Goal: Information Seeking & Learning: Learn about a topic

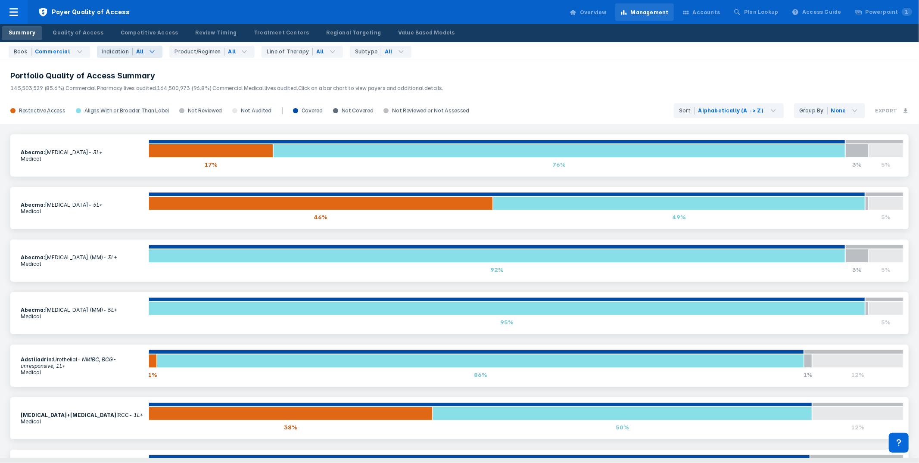
click at [136, 55] on div "All" at bounding box center [140, 52] width 8 height 8
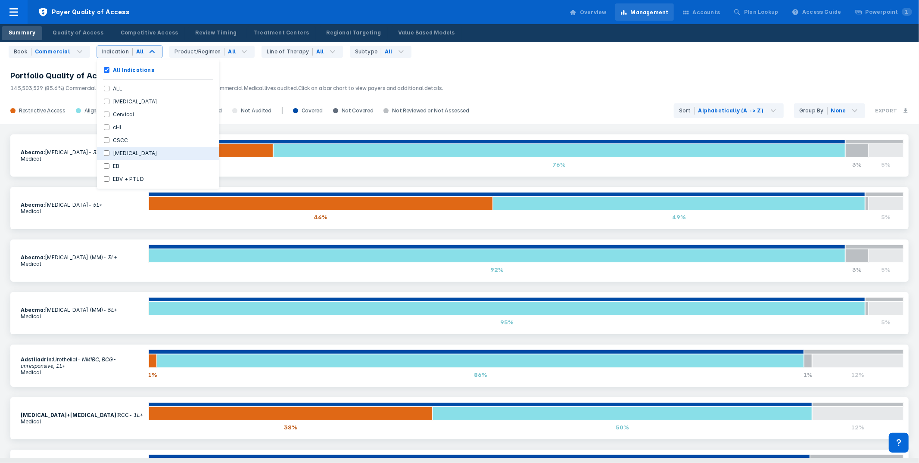
scroll to position [6, 0]
click at [114, 147] on label "DLBCL" at bounding box center [135, 148] width 52 height 8
click at [109, 147] on input "DLBCL" at bounding box center [107, 148] width 6 height 6
checkbox input "true"
checkbox Indications "false"
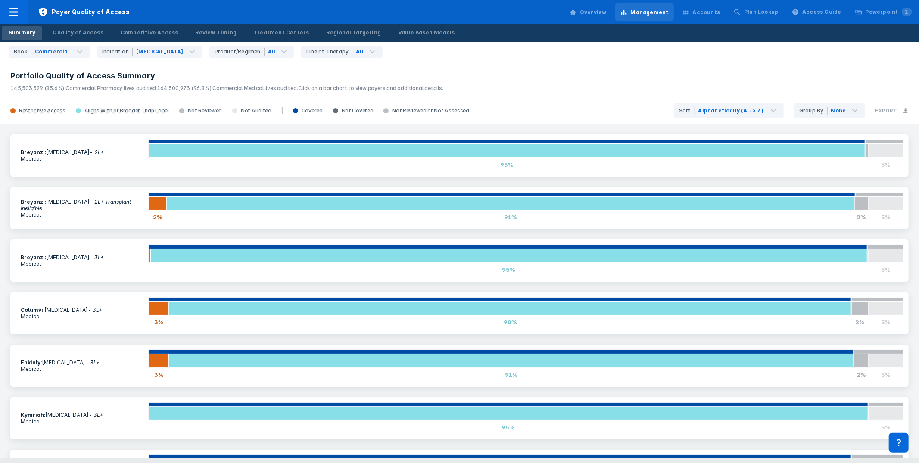
click at [554, 87] on p "145,503,529 (85.6%) Commercial Pharmacy lives audited. 164,500,973 (96.8%) Comm…" at bounding box center [459, 86] width 898 height 11
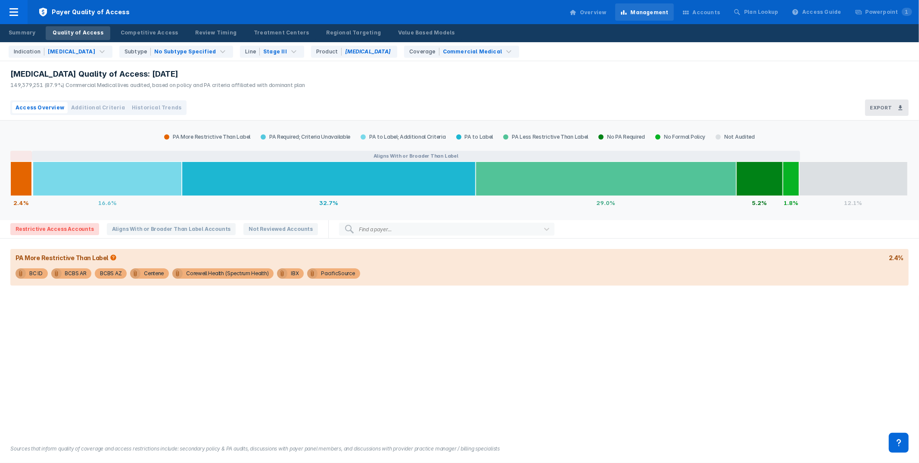
click at [308, 78] on div "Imfinzi Quality of Access: Aug 2025 149,379,251 (87.9%) Commercial Medical live…" at bounding box center [459, 78] width 919 height 34
click at [96, 113] on button "Additional Criteria" at bounding box center [98, 107] width 61 height 11
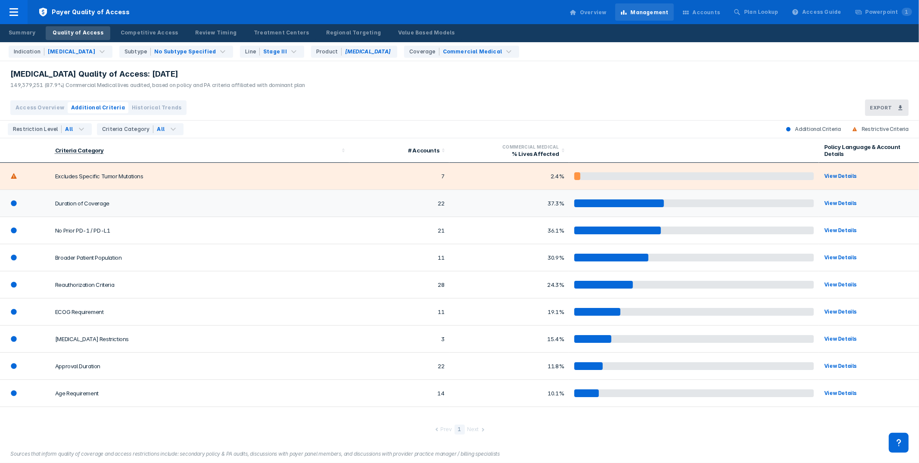
click at [111, 204] on td "Duration of Coverage" at bounding box center [200, 203] width 300 height 27
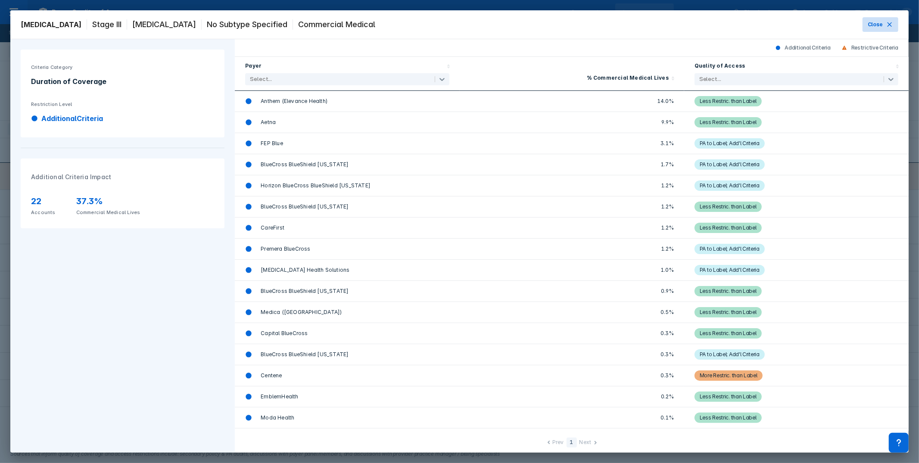
click at [880, 25] on span "Close" at bounding box center [875, 25] width 15 height 8
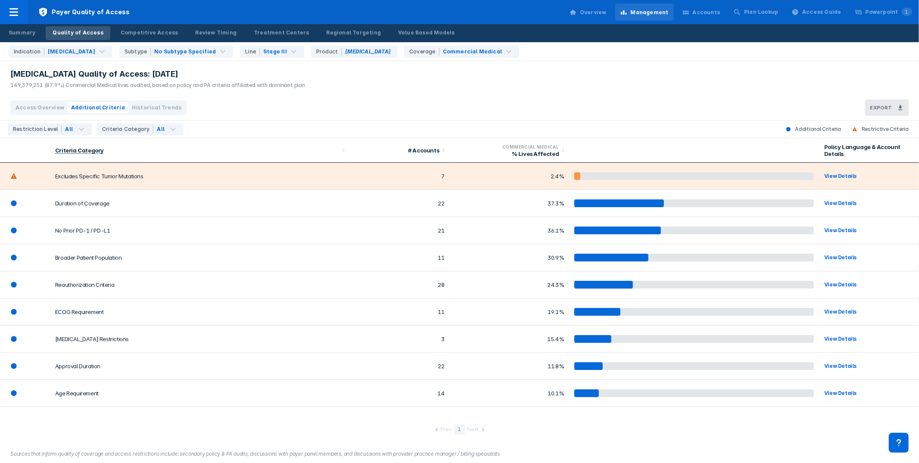
drag, startPoint x: 325, startPoint y: 79, endPoint x: 318, endPoint y: 83, distance: 7.9
click at [324, 79] on div "Imfinzi Quality of Access: Aug 2025 149,379,251 (87.9%) Commercial Medical live…" at bounding box center [459, 78] width 919 height 34
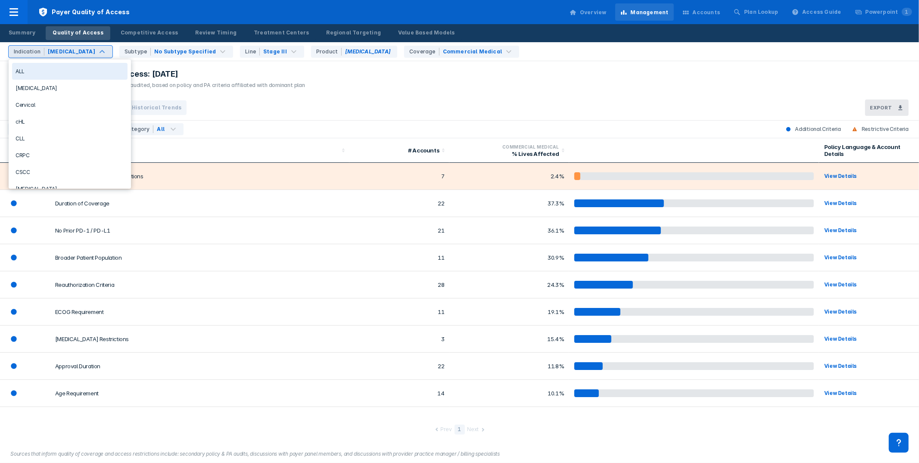
click at [28, 55] on div "Indication" at bounding box center [29, 52] width 31 height 8
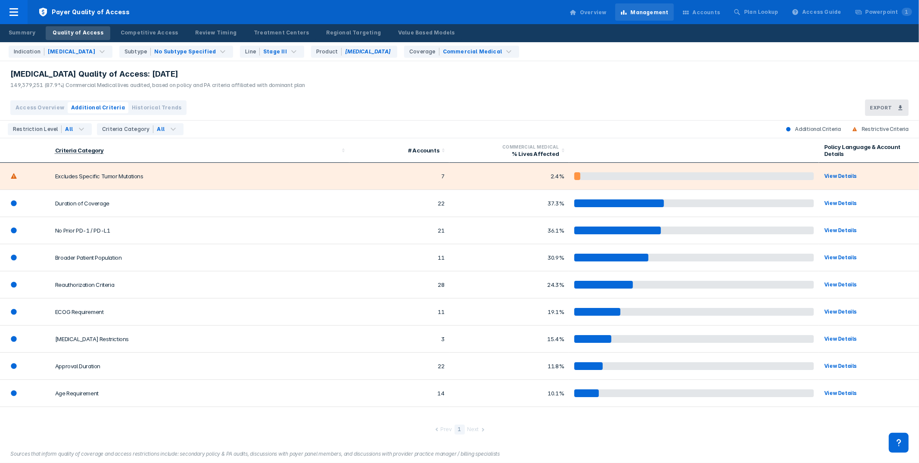
click at [348, 87] on div "Imfinzi Quality of Access: Aug 2025 149,379,251 (87.9%) Commercial Medical live…" at bounding box center [459, 78] width 919 height 34
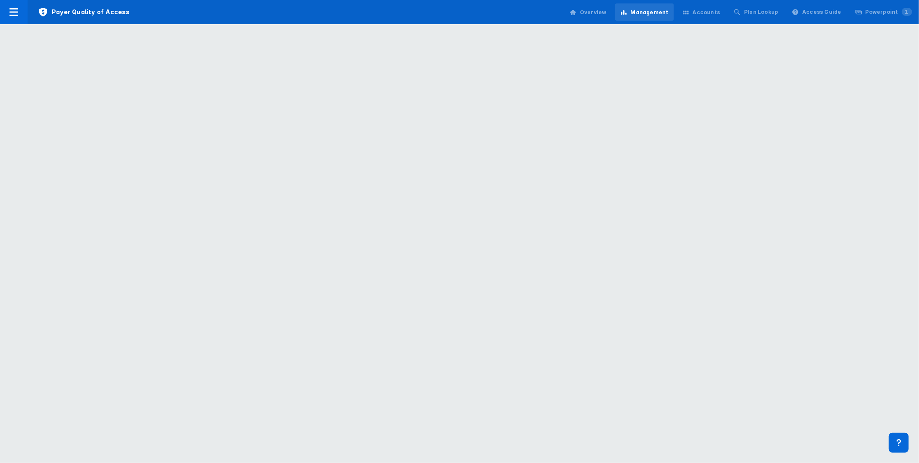
click at [438, 9] on div "Payer Quality of Access Overview Management Accounts Plan Lookup Access Guide P…" at bounding box center [459, 12] width 919 height 24
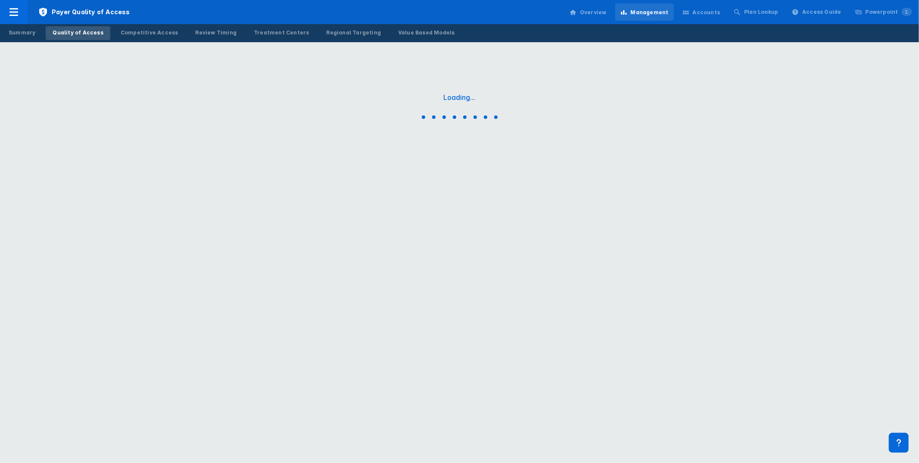
click at [434, 15] on div "Payer Quality of Access Overview Management Accounts Plan Lookup Access Guide P…" at bounding box center [459, 12] width 919 height 24
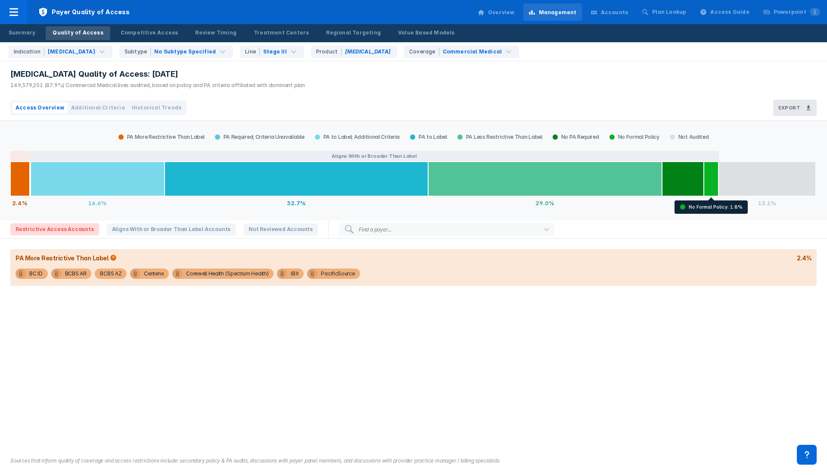
click at [471, 75] on div "Imfinzi Quality of Access: Aug 2025 149,379,251 (87.9%) Commercial Medical live…" at bounding box center [413, 78] width 827 height 34
